Goal: Information Seeking & Learning: Check status

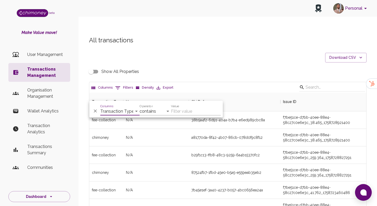
scroll to position [194, 277]
select select "email"
click at [100, 107] on select "Transaction Type Username Chi Ref Issue ID Value Amount Currency Fee ($) FX Rat…" at bounding box center [119, 111] width 39 height 8
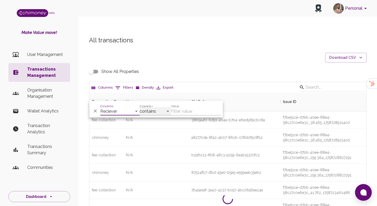
click at [158, 112] on select "contains equals starts with ends with is empty is not empty is any of" at bounding box center [155, 111] width 31 height 8
select select "equals"
click at [140, 107] on select "contains equals starts with ends with is empty is not empty is any of" at bounding box center [155, 111] width 31 height 8
click at [193, 112] on input "Value" at bounding box center [196, 111] width 50 height 8
paste input "[EMAIL_ADDRESS][DOMAIN_NAME]"
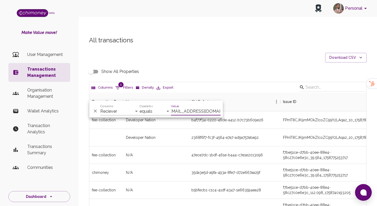
scroll to position [0, 0]
click at [195, 110] on input "ammapressons@gmail.com" at bounding box center [196, 111] width 50 height 8
paste input "supriyaghimire2006"
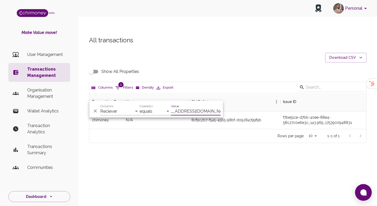
scroll to position [36, 277]
type input "supriyaghimire2006@gmail.com"
click at [88, 67] on input "Show All Properties" at bounding box center [91, 72] width 30 height 10
checkbox input "true"
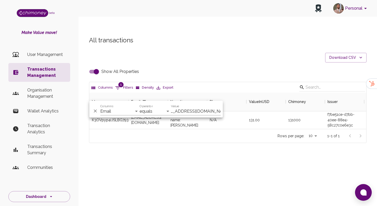
scroll to position [0, 0]
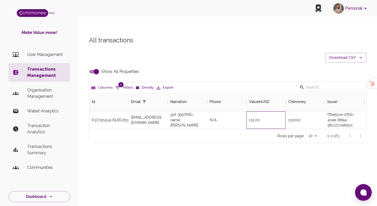
click at [250, 112] on div "131.00" at bounding box center [266, 121] width 39 height 18
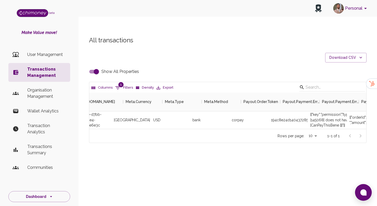
scroll to position [0, 968]
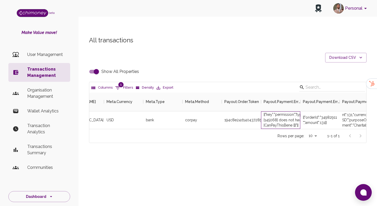
click at [274, 112] on div "[{"key":"permission","type":"system","message":"User [145068] does not have per…" at bounding box center [280, 121] width 39 height 18
click at [297, 113] on div "[{"key":"permission","type":"system","message":"User [145068] does not have per…" at bounding box center [280, 121] width 39 height 18
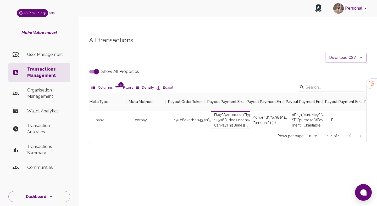
scroll to position [0, 1024]
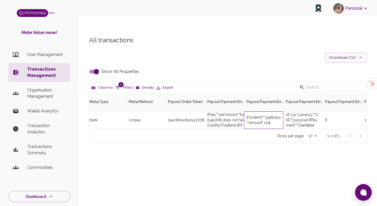
click at [271, 115] on div "[{"orderId":"34982911","amount":131}]" at bounding box center [264, 120] width 34 height 10
copy div "34982911"
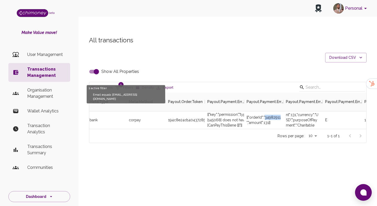
click at [117, 86] on icon "Show filters" at bounding box center [118, 87] width 5 height 3
select select "email"
select select "equals"
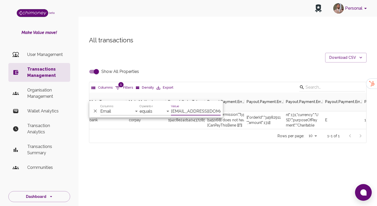
scroll to position [0, 12]
click at [106, 42] on div "All transactions Download CSV Show All Properties Columns 1 Filters Density Exp…" at bounding box center [228, 89] width 290 height 107
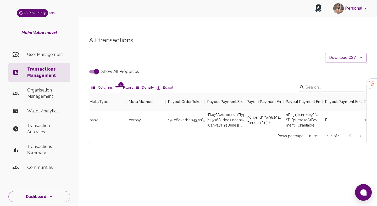
click at [121, 84] on button "1 Filters" at bounding box center [124, 88] width 20 height 8
select select "email"
select select "equals"
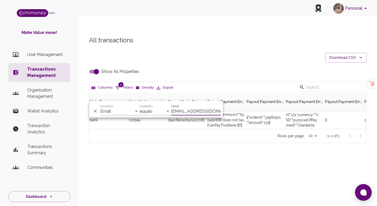
scroll to position [0, 12]
click at [189, 113] on input "supriyaghimire2006@gmail.com" at bounding box center [196, 111] width 50 height 8
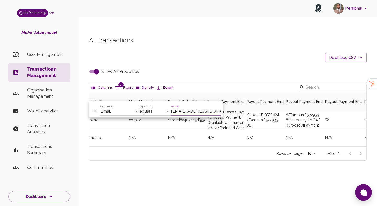
scroll to position [54, 277]
type input "celinavl45@gmail.com"
click at [236, 129] on div "N/A" at bounding box center [224, 138] width 39 height 18
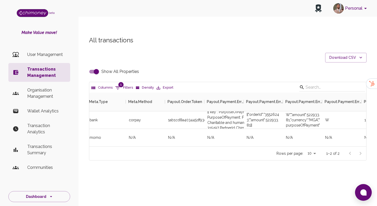
scroll to position [0, 1026]
click at [269, 112] on div "[{"orderId":"35526243","amount":522933.81}]" at bounding box center [262, 120] width 34 height 16
click at [271, 112] on div "[{"orderId":"35526243","amount":522933.81}]" at bounding box center [262, 120] width 34 height 16
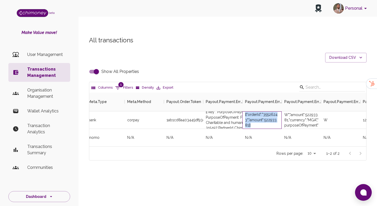
click at [267, 112] on div "[{"orderId":"35526243","amount":522933.81}]" at bounding box center [262, 120] width 34 height 16
click at [116, 85] on icon "Show filters" at bounding box center [118, 88] width 6 height 6
select select "email"
select select "equals"
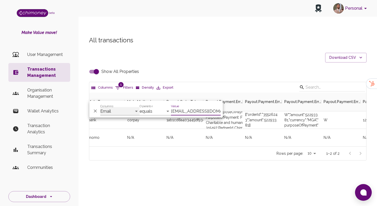
click at [126, 113] on select "Id Email Narration Phone ValueInUSD Chimoney Issuer IssueID Type InitiatedBy In…" at bounding box center [119, 111] width 39 height 8
click at [190, 113] on input "celinavl45@gmail.com" at bounding box center [196, 111] width 50 height 8
paste input "angelorm128"
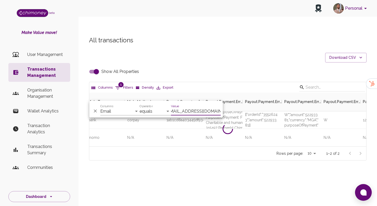
scroll to position [0, 0]
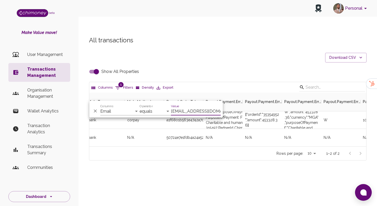
type input "angelorm128@gmail.com"
click at [270, 112] on div "[{"orderId":"35354952","amount":453328.36}]" at bounding box center [262, 120] width 34 height 16
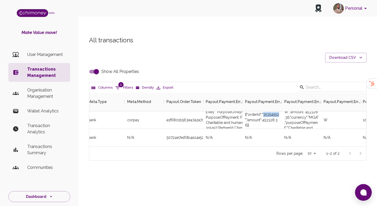
copy div "35354952"
click at [100, 67] on div "All transactions Download CSV Show All Properties Columns 1 Filters Density Exp…" at bounding box center [228, 98] width 290 height 125
click at [93, 67] on input "Show All Properties" at bounding box center [96, 72] width 30 height 10
checkbox input "false"
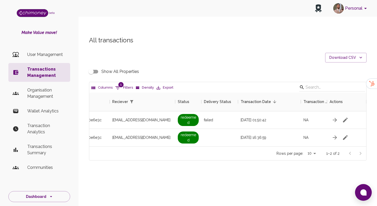
click at [116, 85] on icon "Show filters" at bounding box center [118, 88] width 6 height 6
select select "email"
select select "equals"
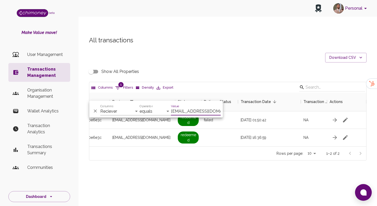
click at [192, 109] on input "angelorm128@gmail.com" at bounding box center [196, 111] width 50 height 8
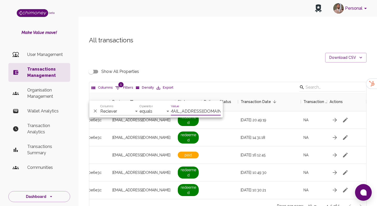
scroll to position [107, 277]
type input "muragwavictor0@gmail.com"
click at [199, 45] on div "All transactions Download CSV Show All Properties Columns 1 Filters Density Exp…" at bounding box center [228, 124] width 290 height 177
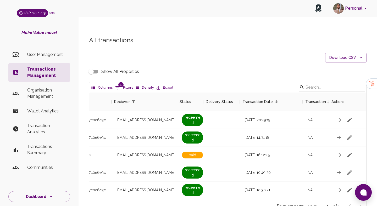
scroll to position [0, 455]
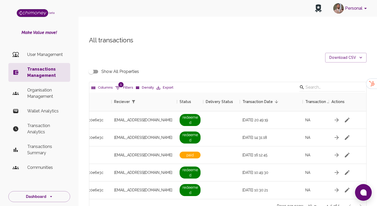
click at [94, 67] on input "Show All Properties" at bounding box center [91, 72] width 30 height 10
checkbox input "true"
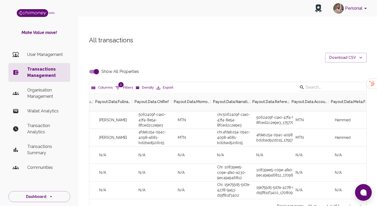
scroll to position [0, 1372]
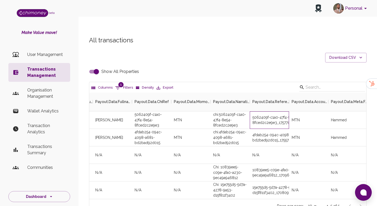
click at [280, 112] on div "5062409f-c1a0-47f4-8e54-8fced2c2e9e3_1757707182366" at bounding box center [269, 121] width 39 height 18
copy div "5062409f-c1a0-47f4-8e54-8fced2c2e9e3_1757707182366"
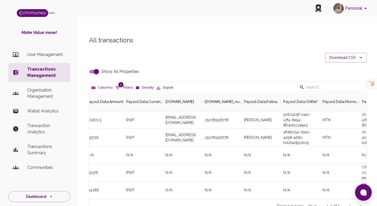
scroll to position [0, 1222]
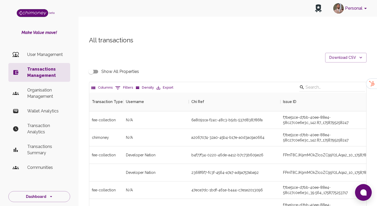
scroll to position [194, 277]
click at [125, 84] on button "0 Filters" at bounding box center [124, 88] width 20 height 8
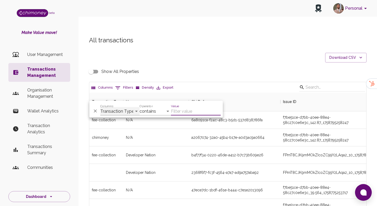
click at [119, 109] on select "Transaction Type Username Chi Ref Issue ID Value Amount Currency Fee ($) FX Rat…" at bounding box center [119, 111] width 39 height 8
select select "email"
click at [100, 107] on select "Transaction Type Username Chi Ref Issue ID Value Amount Currency Fee ($) FX Rat…" at bounding box center [119, 111] width 39 height 8
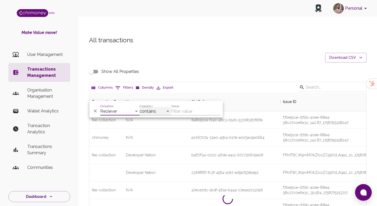
click at [151, 113] on select "contains equals starts with ends with is empty is not empty is any of" at bounding box center [155, 111] width 31 height 8
select select "equals"
click at [140, 107] on select "contains equals starts with ends with is empty is not empty is any of" at bounding box center [155, 111] width 31 height 8
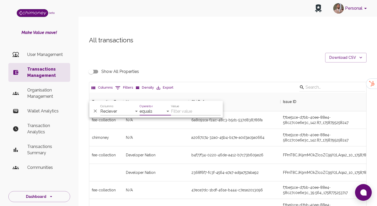
click at [197, 112] on input "Value" at bounding box center [196, 111] width 50 height 8
paste input "muragwavictor0@gmail.com"
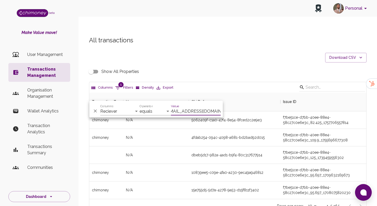
scroll to position [107, 277]
type input "muragwavictor0@gmail.com"
click at [237, 135] on div "4fdab254-094c-4098-a681-bd2bad92d015" at bounding box center [228, 137] width 73 height 5
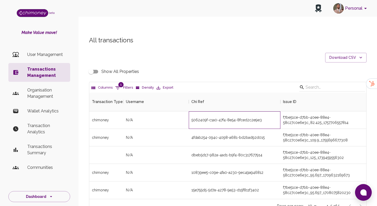
click at [232, 112] on div "5062409f-c1a0-47f4-8e54-8fced2c2e9e3" at bounding box center [235, 121] width 92 height 18
click at [232, 118] on div "5062409f-c1a0-47f4-8e54-8fced2c2e9e3" at bounding box center [227, 120] width 70 height 5
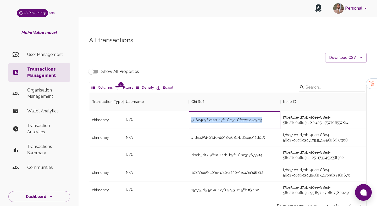
copy div "5062409f-c1a0-47f4-8e54-8fced2c2e9e3"
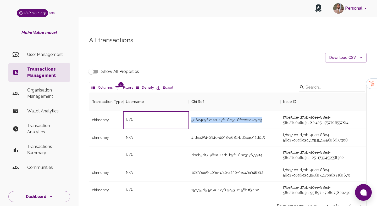
click at [146, 112] on div "N/A" at bounding box center [156, 121] width 66 height 18
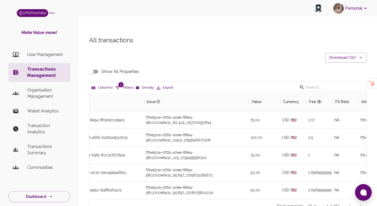
scroll to position [0, 138]
click at [128, 84] on button "1 Filters" at bounding box center [124, 88] width 20 height 8
select select "email"
select select "equals"
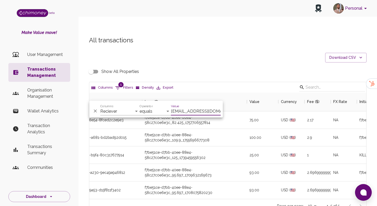
scroll to position [0, 6]
click at [184, 110] on input "muragwavictor0@gmail.com" at bounding box center [196, 111] width 50 height 8
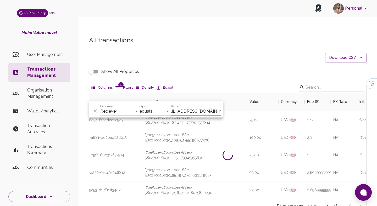
scroll to position [89, 277]
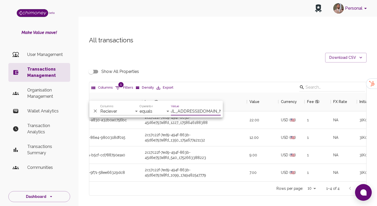
type input "summerngcobo02@gmail.com"
click at [194, 134] on div "2c17c22f-7ed9-494f-863b-45d6e797a8fd_1350_1754677421132" at bounding box center [194, 138] width 105 height 18
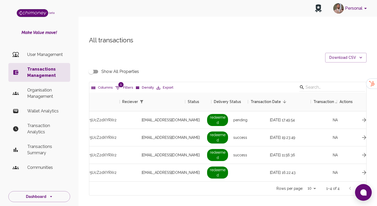
scroll to position [0, 470]
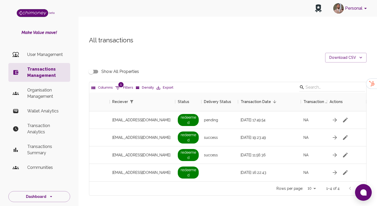
click at [94, 67] on input "Show All Properties" at bounding box center [91, 72] width 30 height 10
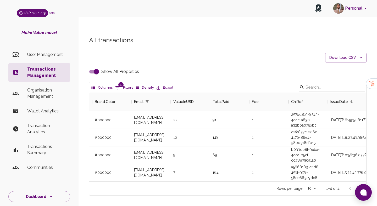
scroll to position [0, 428]
click at [93, 67] on input "Show All Properties" at bounding box center [96, 72] width 30 height 10
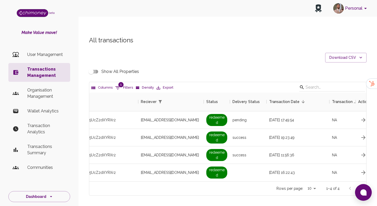
click at [94, 67] on input "Show All Properties" at bounding box center [91, 72] width 30 height 10
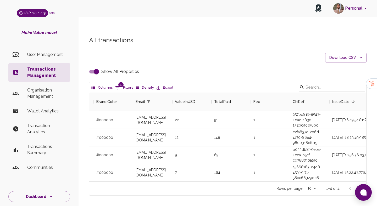
click at [94, 67] on input "Show All Properties" at bounding box center [96, 72] width 30 height 10
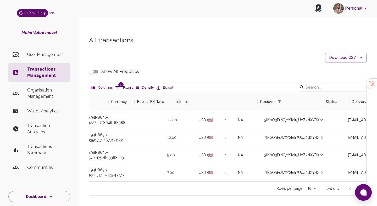
scroll to position [0, 456]
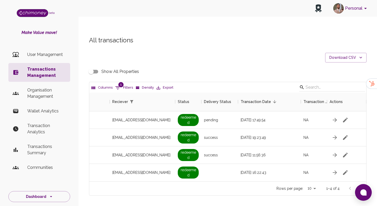
click at [92, 67] on input "Show All Properties" at bounding box center [91, 72] width 30 height 10
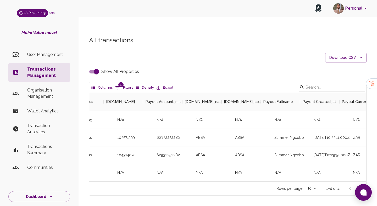
scroll to position [0, 2046]
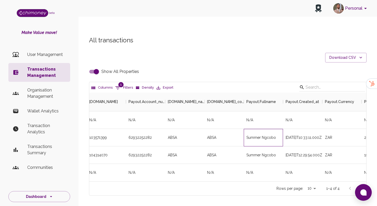
click at [270, 129] on div "Summer Ngcobo" at bounding box center [263, 138] width 39 height 18
click at [266, 129] on div "Summer Ngcobo" at bounding box center [263, 138] width 39 height 18
copy div "Summer Ngcobo"
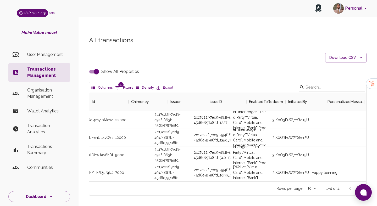
scroll to position [0, 0]
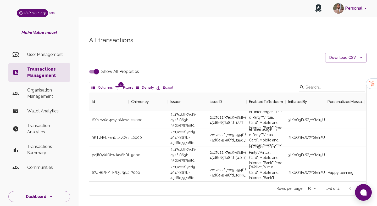
click at [88, 67] on input "Show All Properties" at bounding box center [96, 72] width 30 height 10
checkbox input "false"
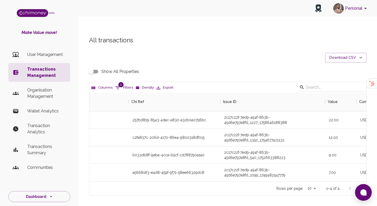
scroll to position [0, 57]
